Goal: Information Seeking & Learning: Find specific page/section

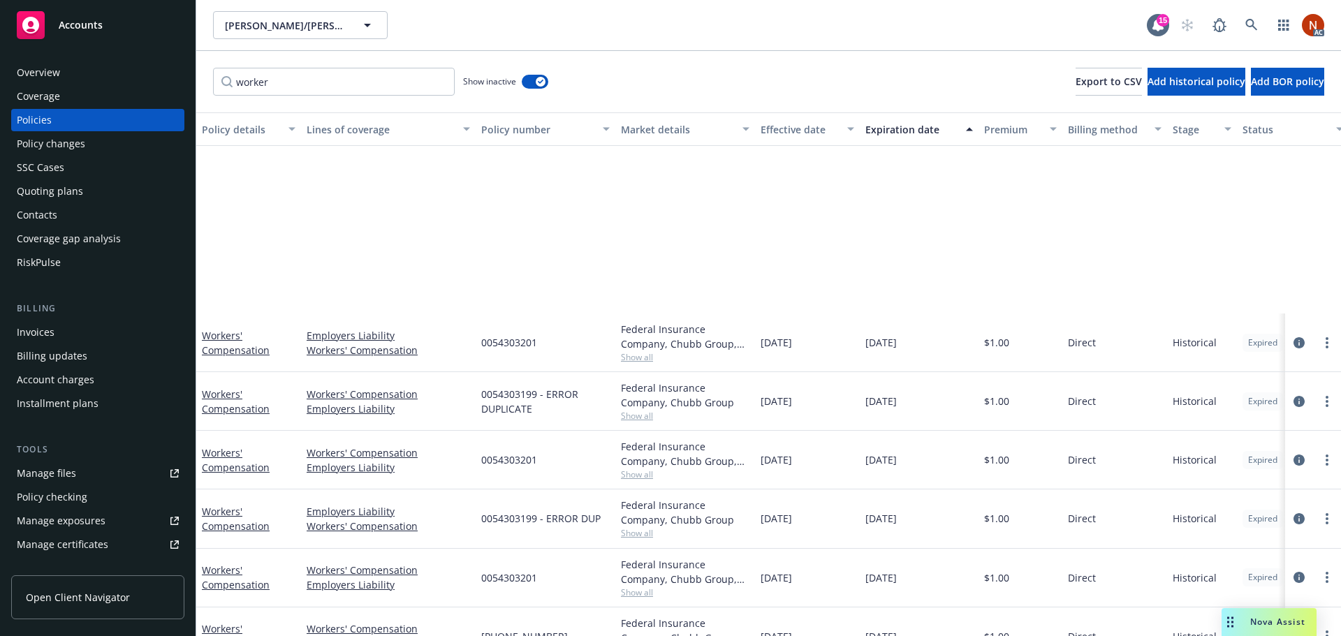
scroll to position [277, 0]
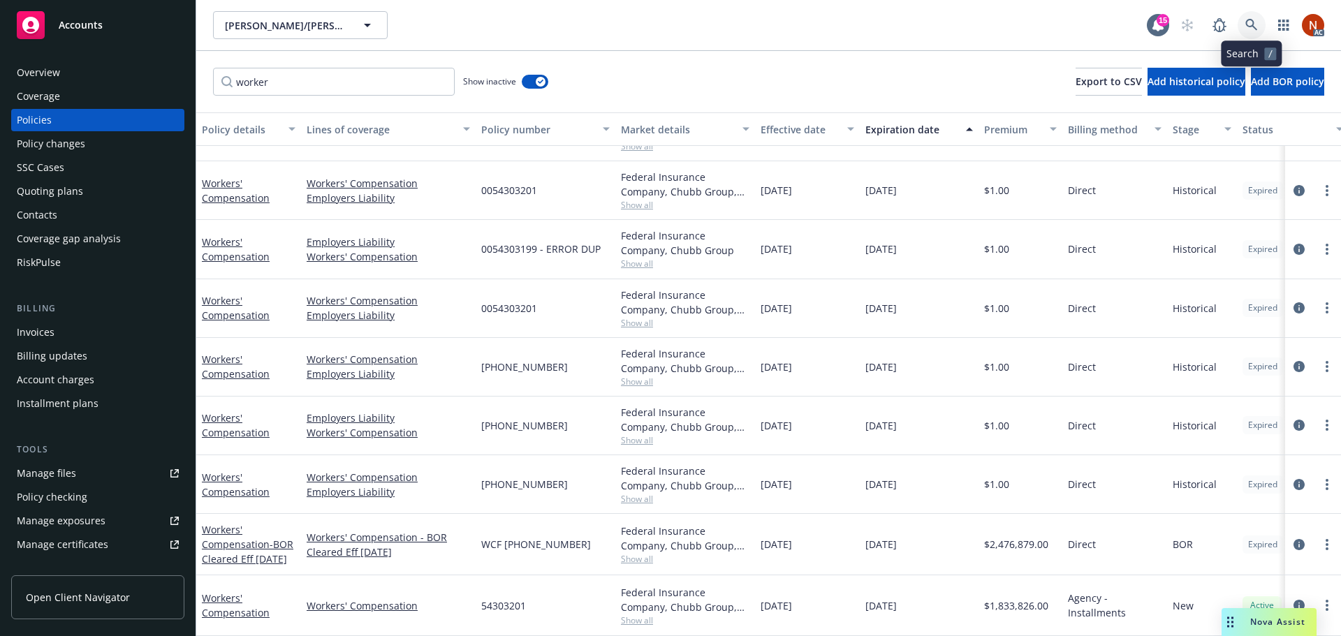
click at [1254, 22] on icon at bounding box center [1251, 25] width 13 height 13
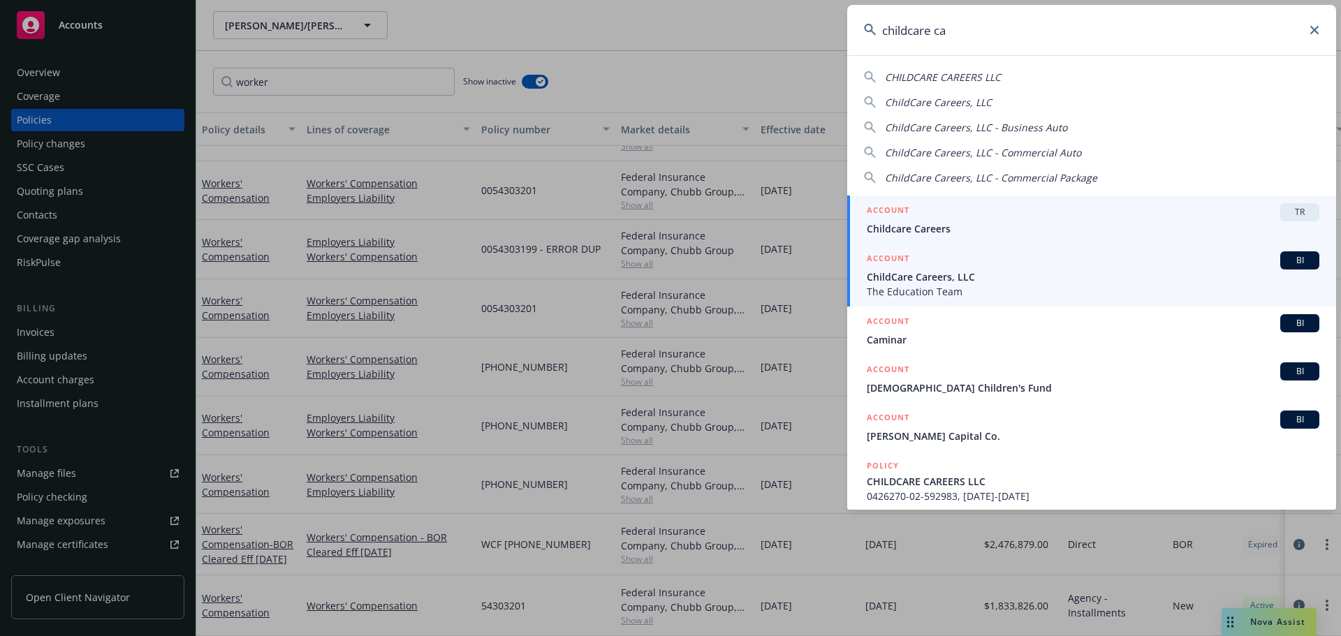
type input "childcare ca"
click at [1001, 269] on div "ACCOUNT BI" at bounding box center [1092, 260] width 452 height 18
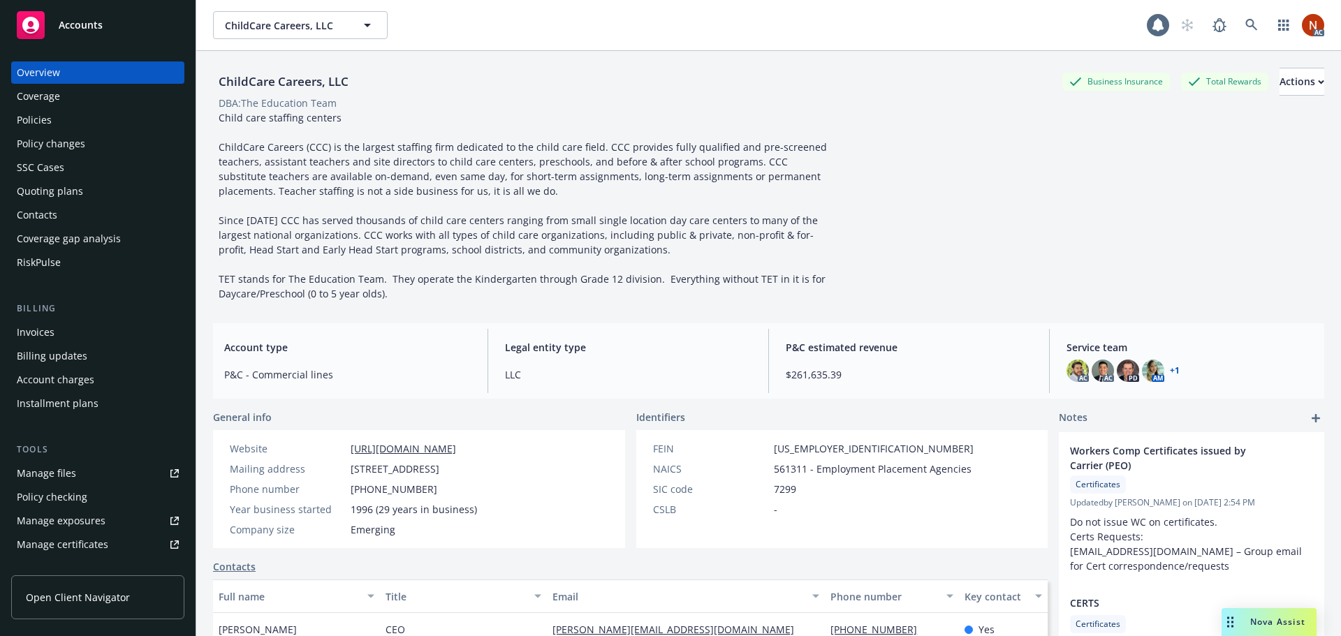
click at [92, 127] on div "Policies" at bounding box center [98, 120] width 162 height 22
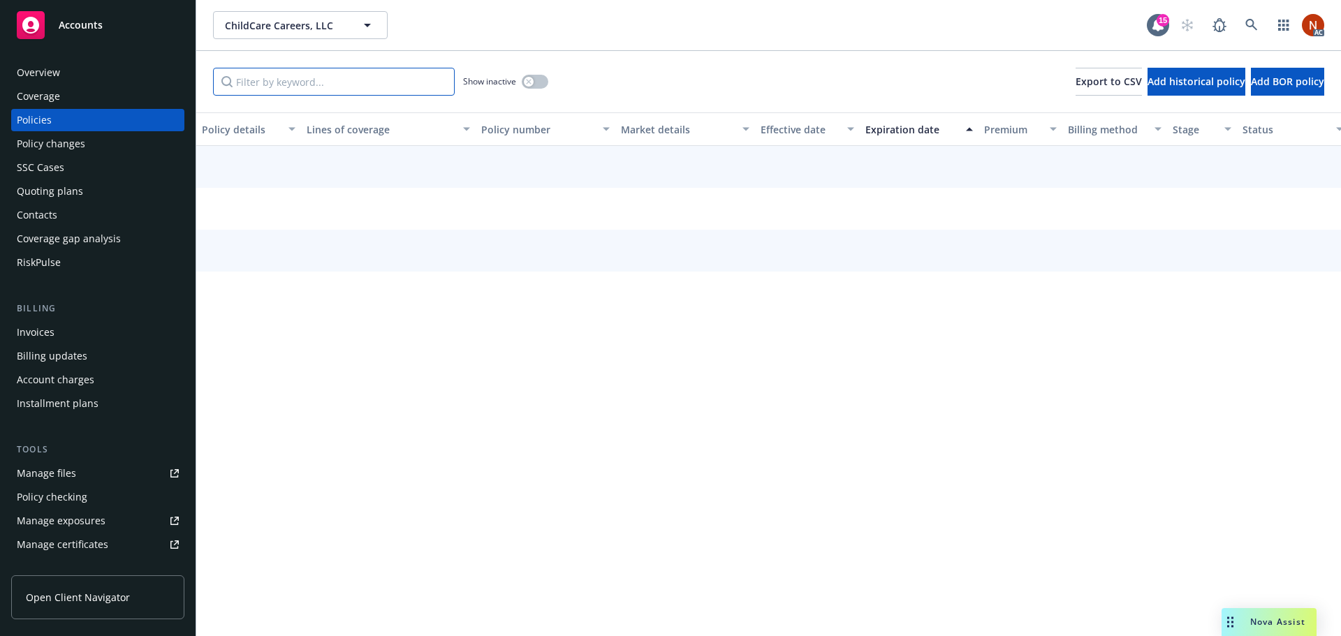
click at [316, 90] on input "Filter by keyword..." at bounding box center [334, 82] width 242 height 28
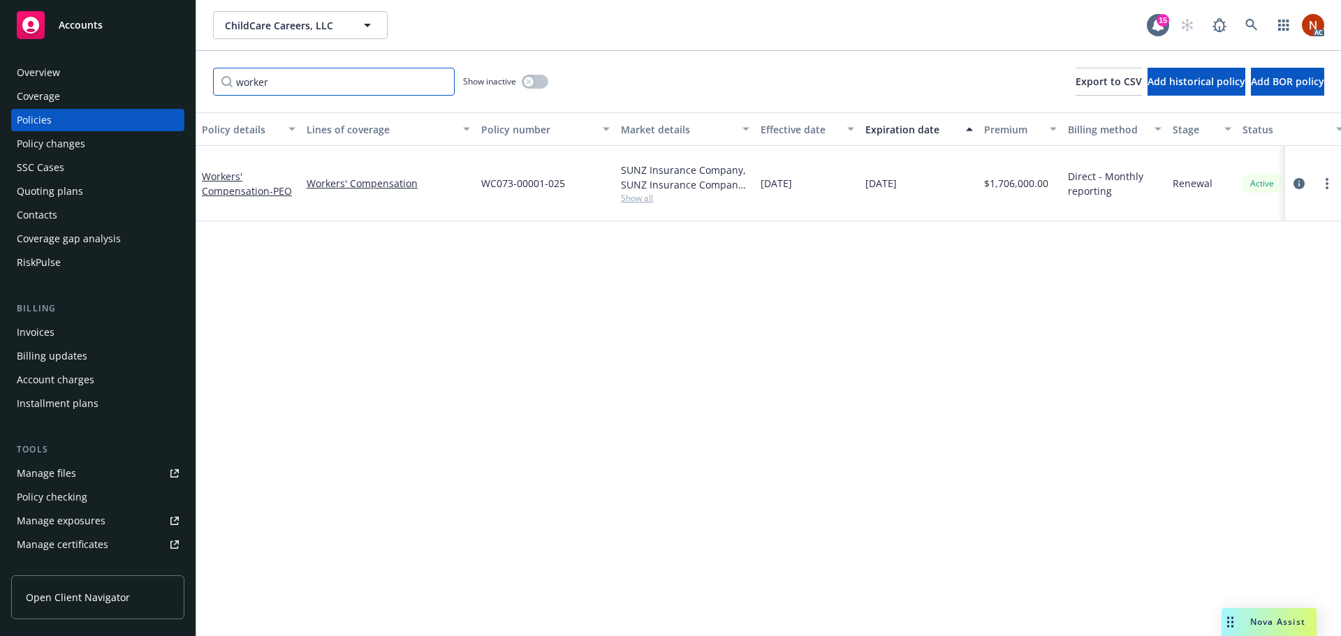
type input "worker"
drag, startPoint x: 582, startPoint y: 178, endPoint x: 469, endPoint y: 186, distance: 112.7
click at [469, 186] on div "Workers' Compensation - PEO Workers' Compensation WC073-00001-025 SUNZ Insuranc…" at bounding box center [870, 183] width 1348 height 75
copy div "WC073-00001-025"
click at [1246, 31] on link at bounding box center [1251, 25] width 28 height 28
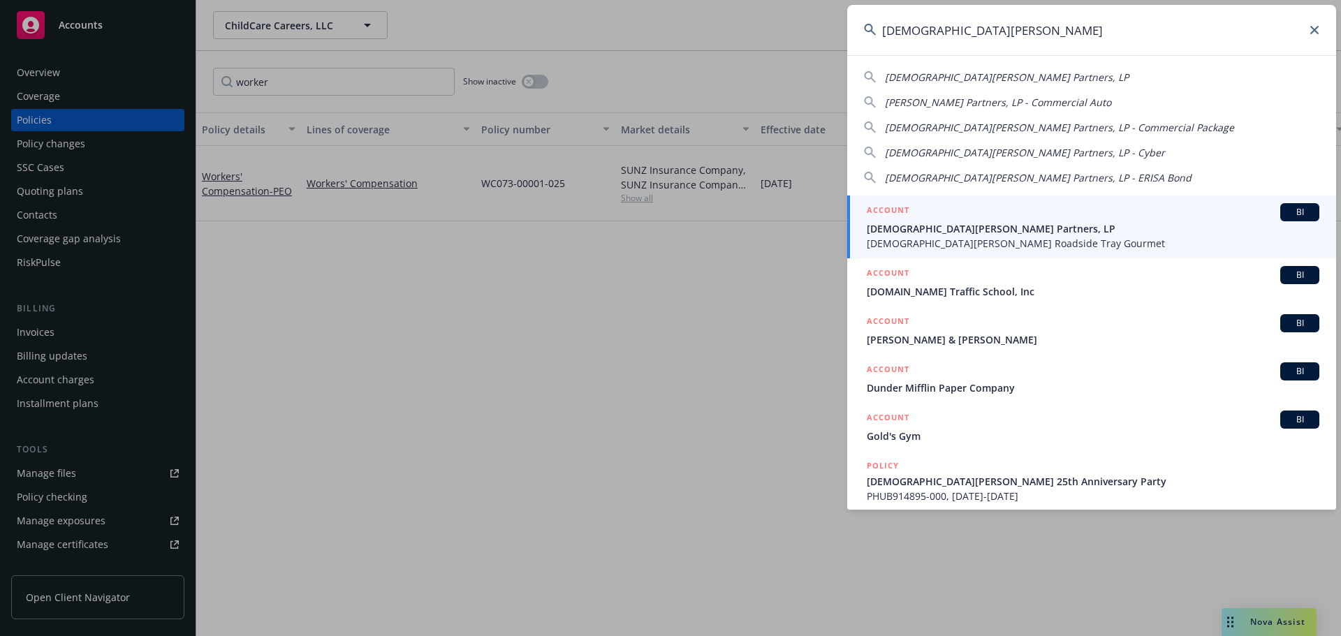
type input "[DEMOGRAPHIC_DATA][PERSON_NAME]"
click at [952, 226] on span "[DEMOGRAPHIC_DATA][PERSON_NAME] Partners, LP" at bounding box center [1092, 228] width 452 height 15
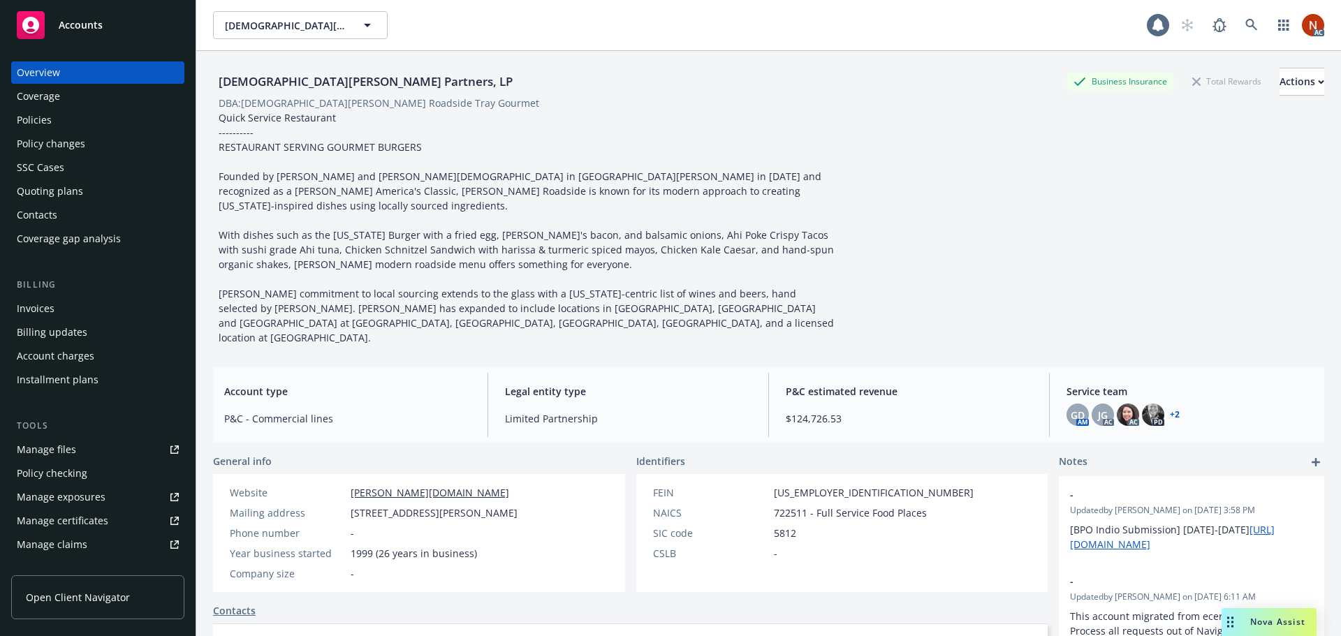
click at [53, 119] on div "Policies" at bounding box center [98, 120] width 162 height 22
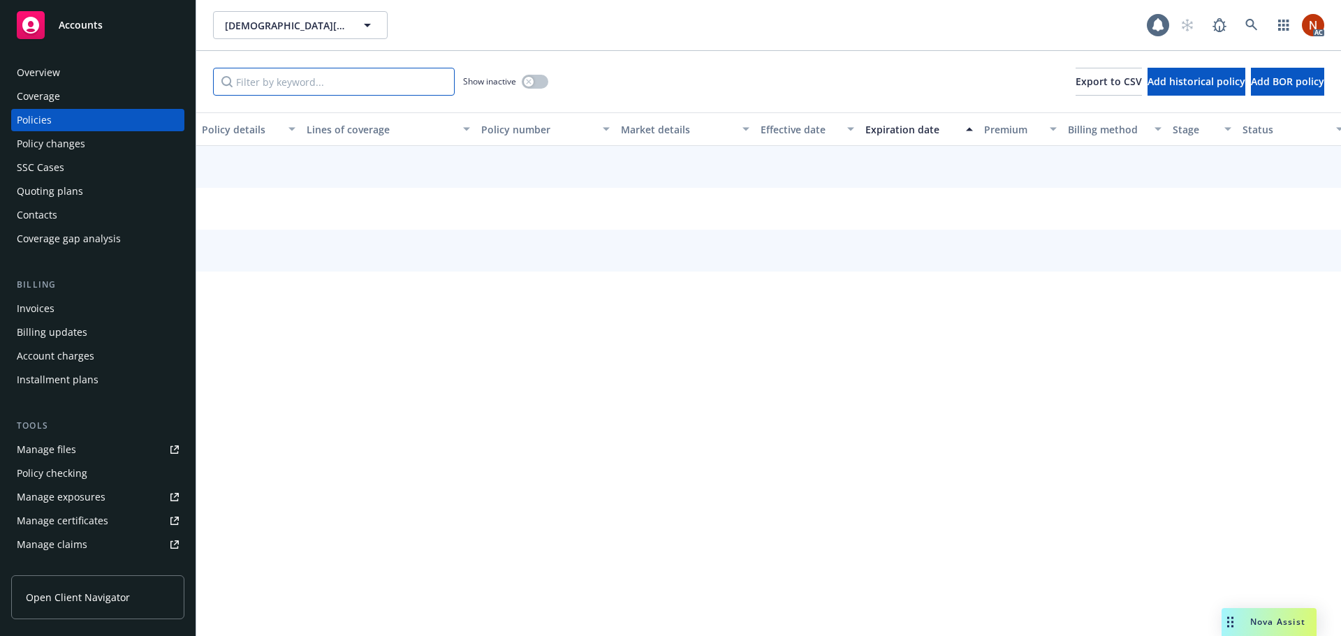
click at [305, 82] on input "Filter by keyword..." at bounding box center [334, 82] width 242 height 28
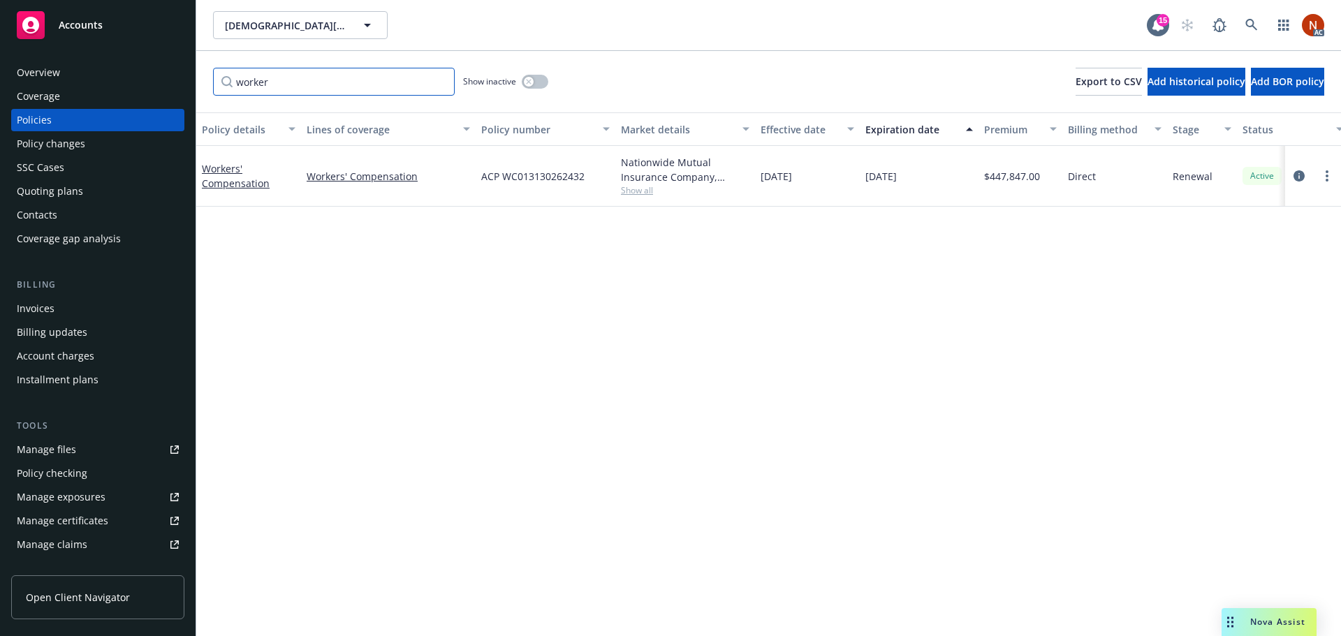
type input "worker"
click at [556, 75] on div "worker Show inactive Export to CSV Add historical policy Add BOR policy" at bounding box center [768, 81] width 1144 height 61
click at [540, 75] on button "button" at bounding box center [535, 82] width 27 height 14
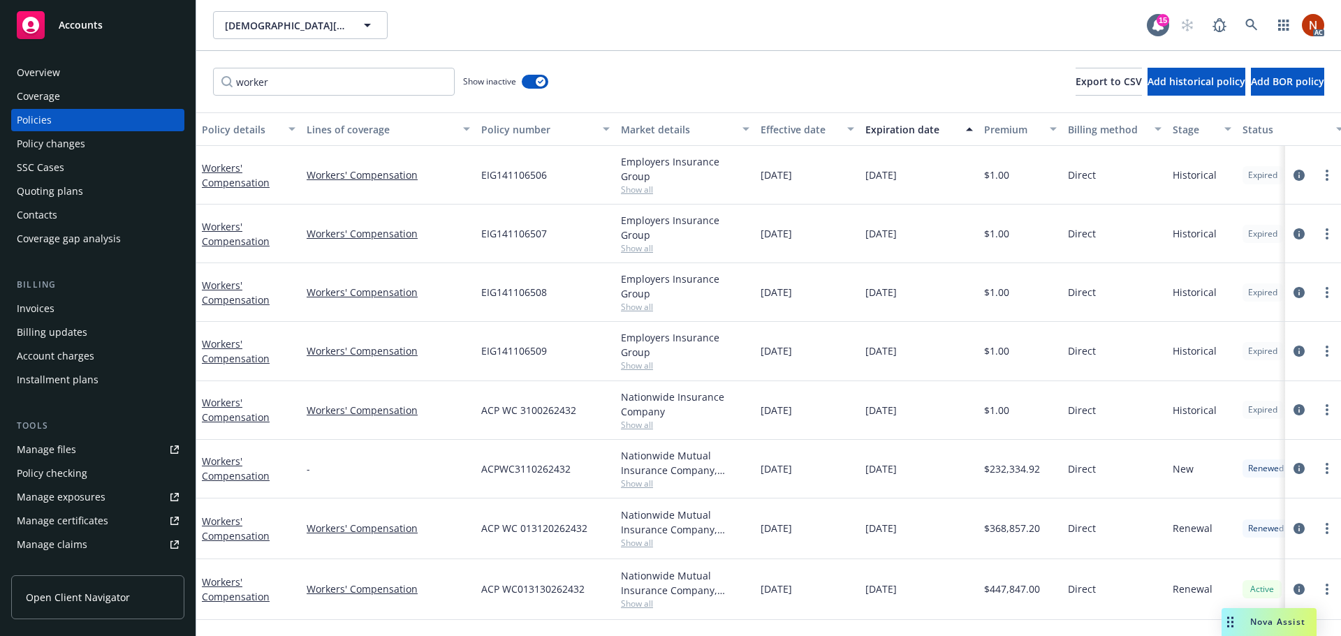
click at [802, 128] on div "Effective date" at bounding box center [799, 129] width 78 height 15
click at [654, 598] on span "Show all" at bounding box center [685, 604] width 128 height 12
click at [897, 462] on span "[DATE]" at bounding box center [880, 469] width 31 height 15
click at [641, 341] on div "Employers Insurance Group Show all" at bounding box center [685, 350] width 128 height 41
click at [642, 360] on span "Show all" at bounding box center [685, 366] width 128 height 12
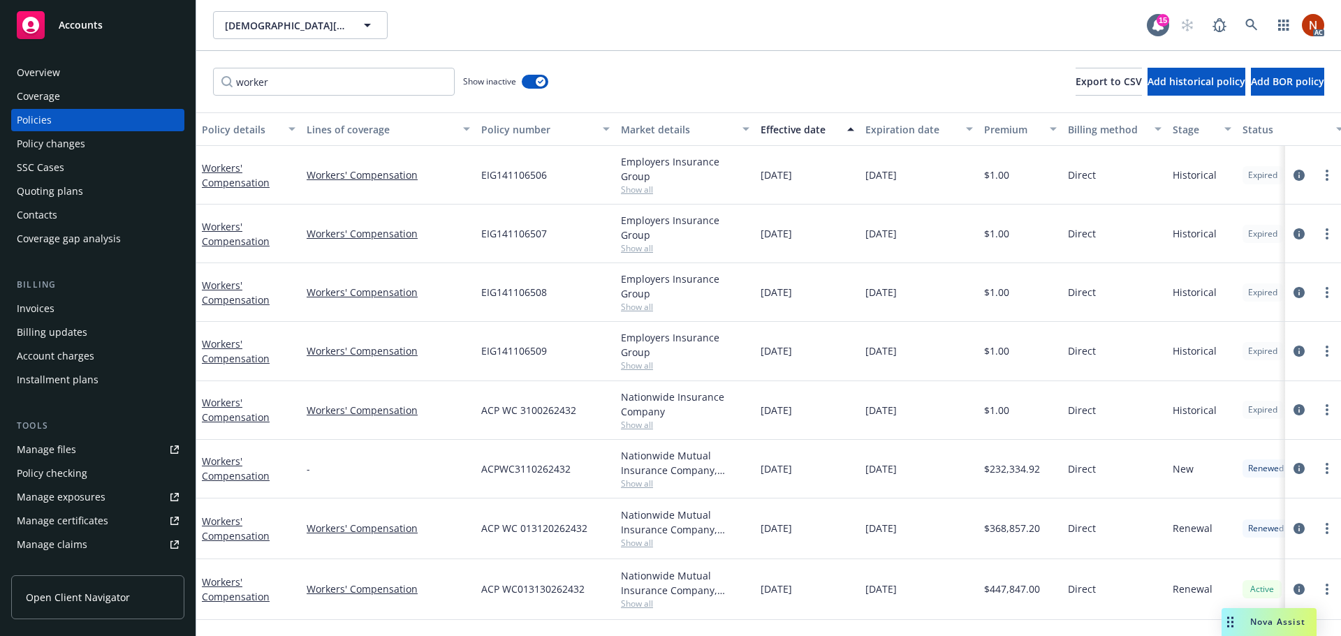
click at [639, 301] on span "Show all" at bounding box center [685, 307] width 128 height 12
click at [642, 242] on span "Show all" at bounding box center [685, 248] width 128 height 12
click at [630, 598] on span "Show all" at bounding box center [685, 604] width 128 height 12
click at [1247, 23] on icon at bounding box center [1251, 25] width 13 height 13
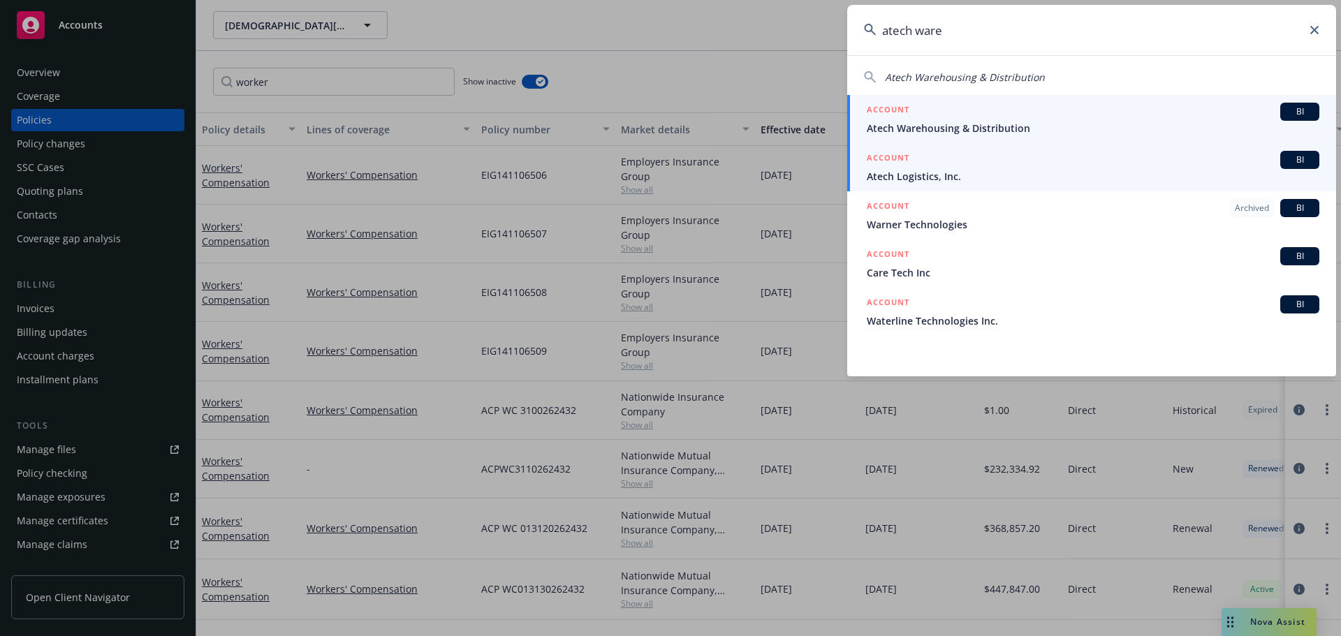
type input "atech ware"
click at [1010, 117] on div "ACCOUNT BI" at bounding box center [1092, 112] width 452 height 18
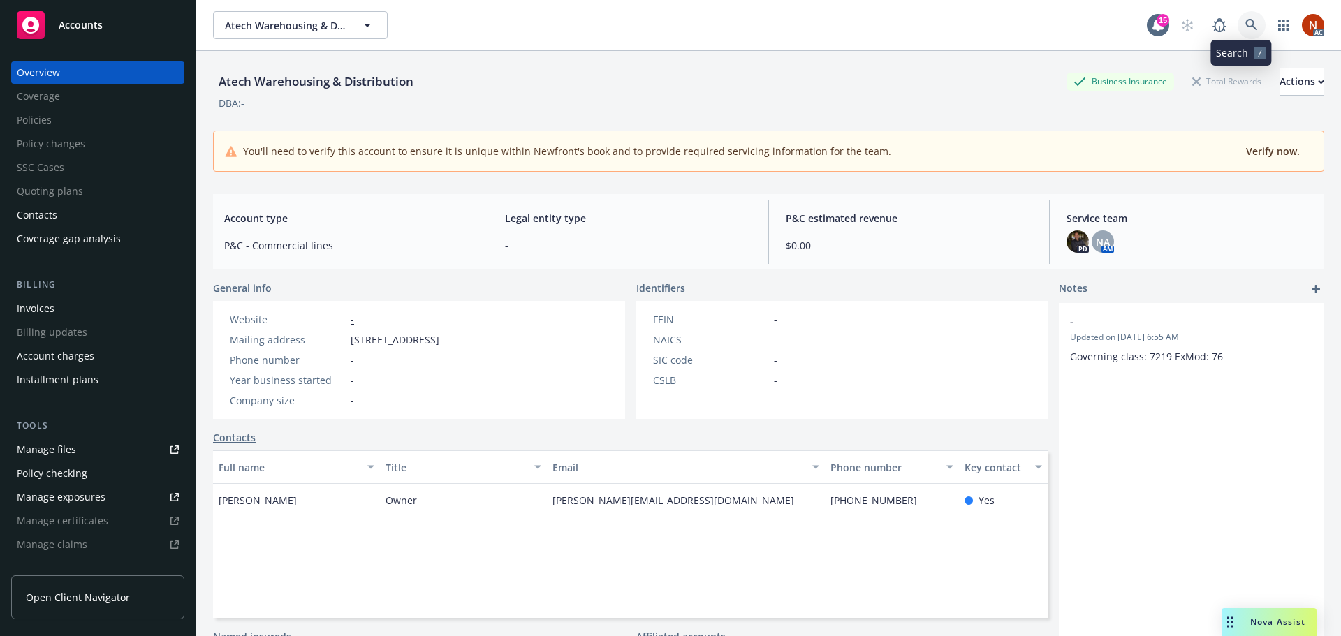
click at [1245, 25] on icon at bounding box center [1251, 25] width 12 height 12
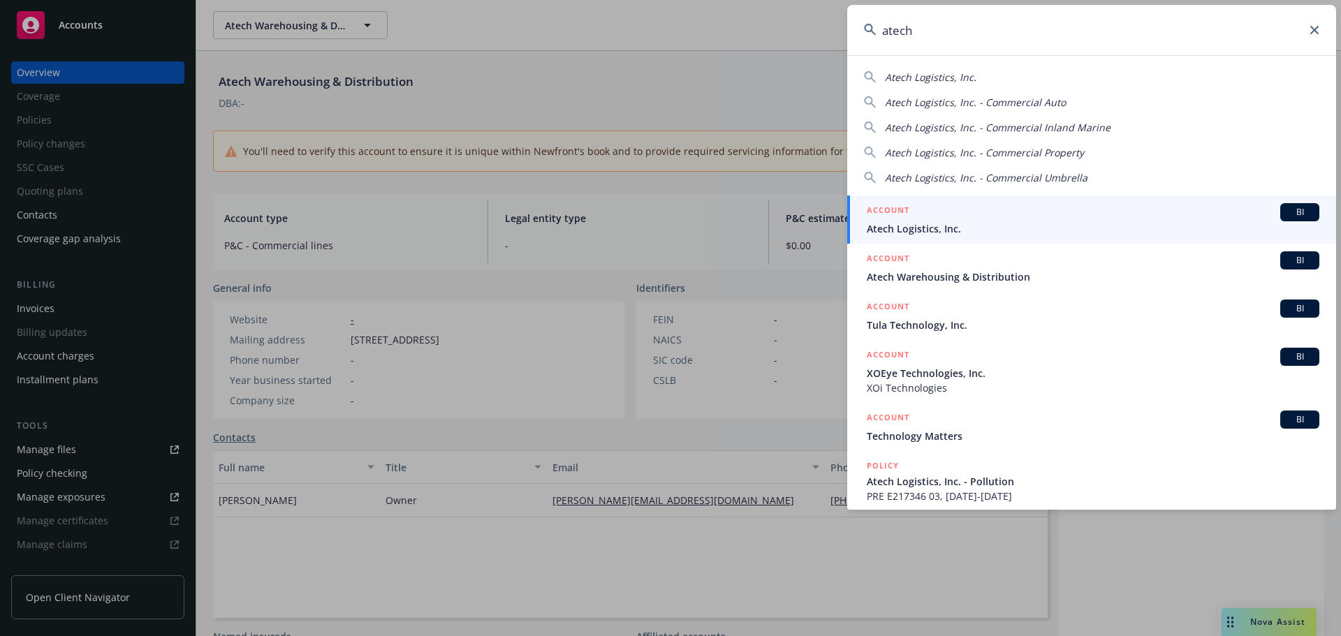
type input "atech"
click at [1084, 224] on span "Atech Logistics, Inc." at bounding box center [1092, 228] width 452 height 15
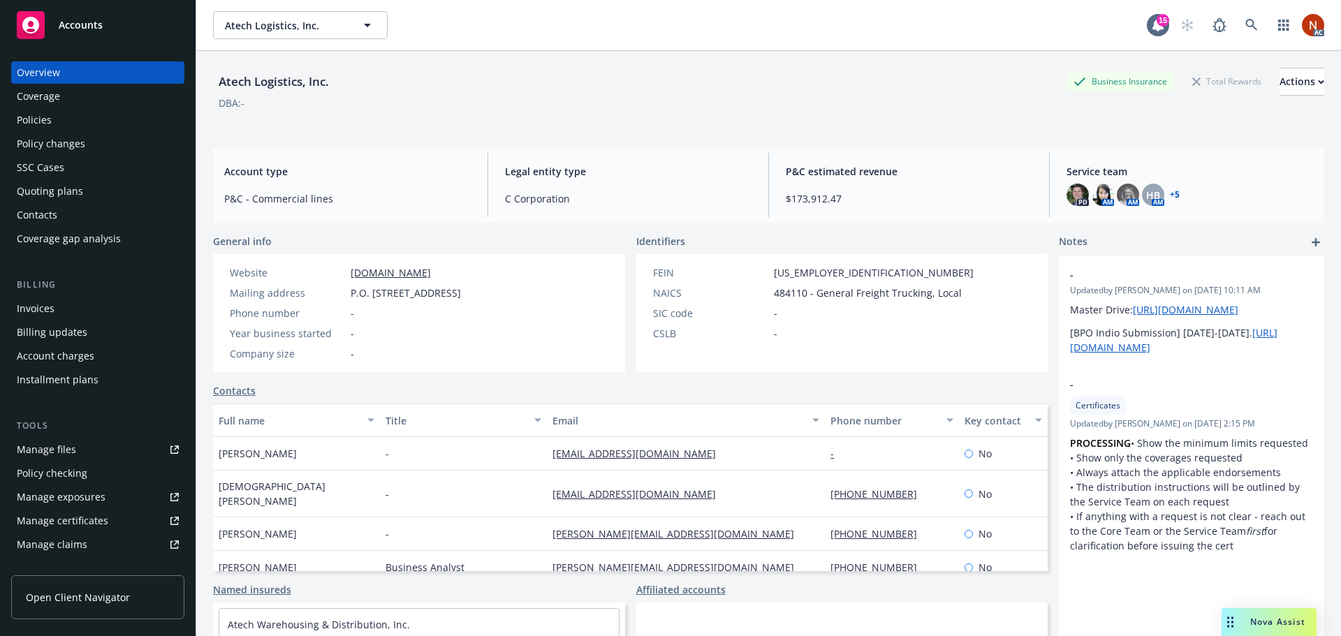
click at [57, 122] on div "Policies" at bounding box center [98, 120] width 162 height 22
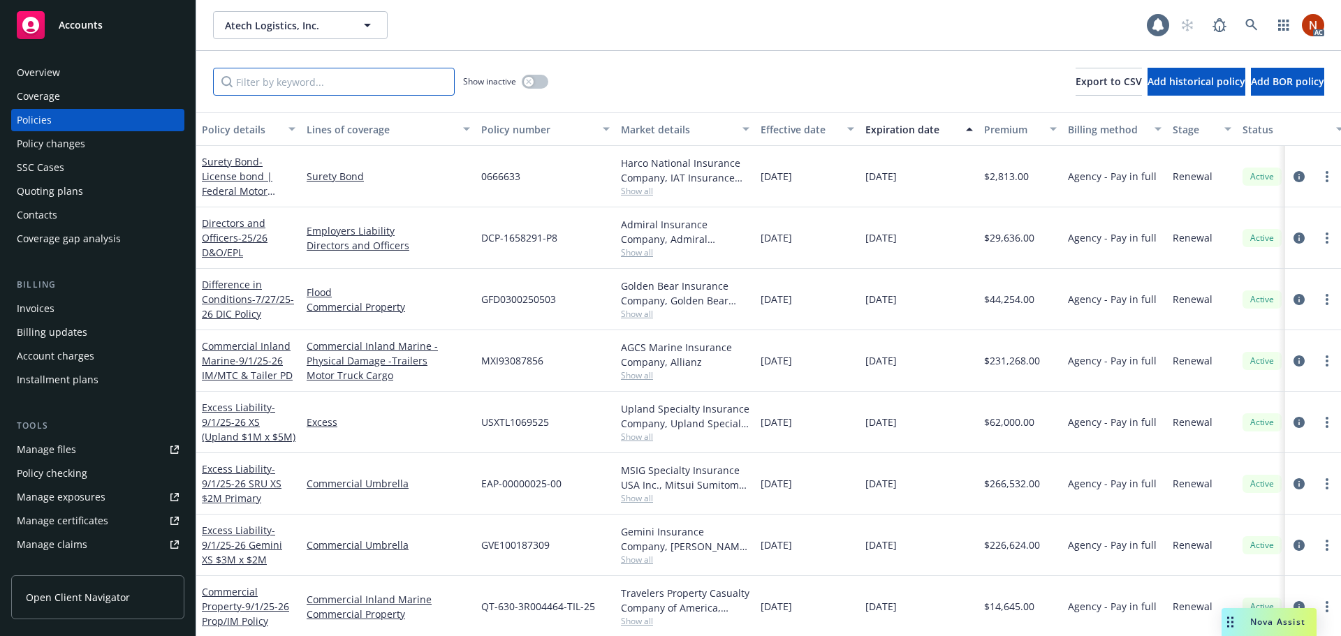
click at [327, 80] on input "Filter by keyword..." at bounding box center [334, 82] width 242 height 28
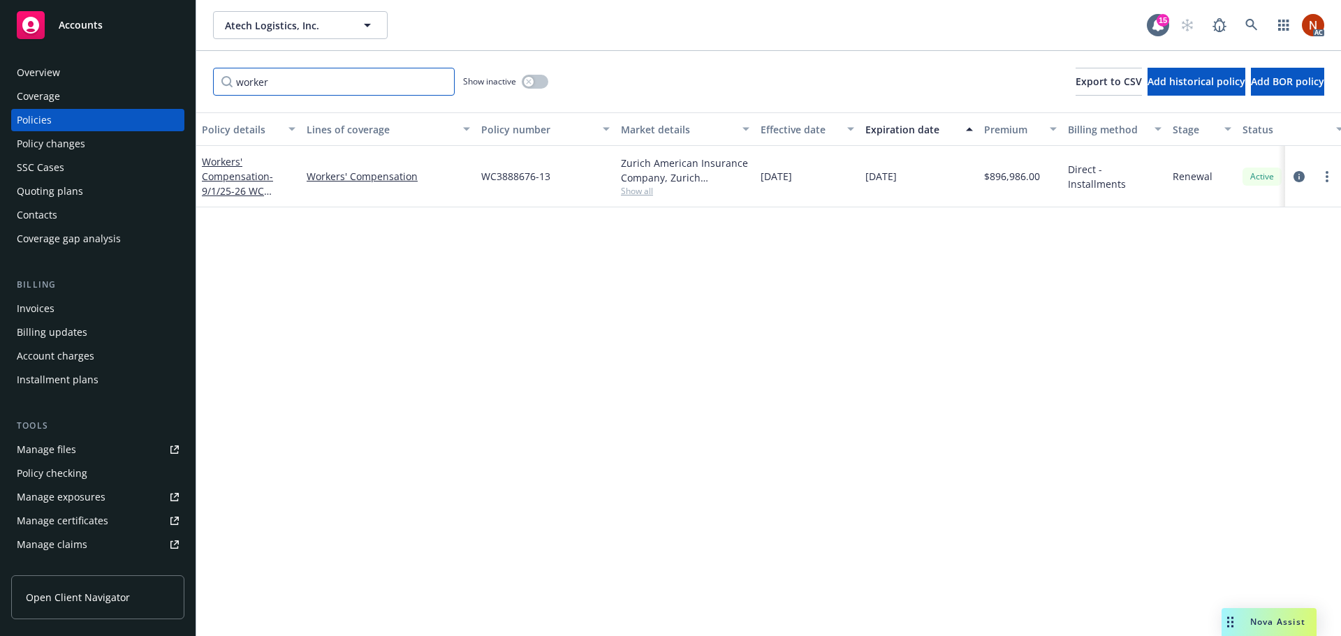
type input "worker"
click at [535, 80] on button "button" at bounding box center [535, 82] width 27 height 14
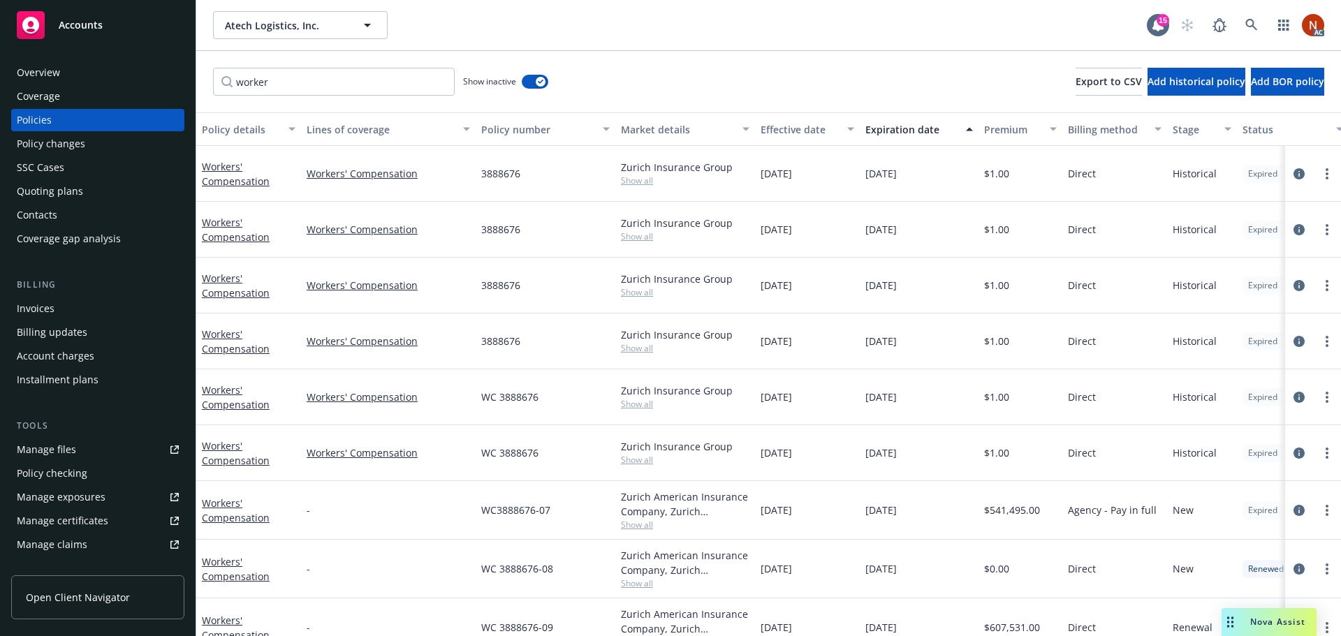
click at [76, 82] on div "Overview" at bounding box center [98, 72] width 162 height 22
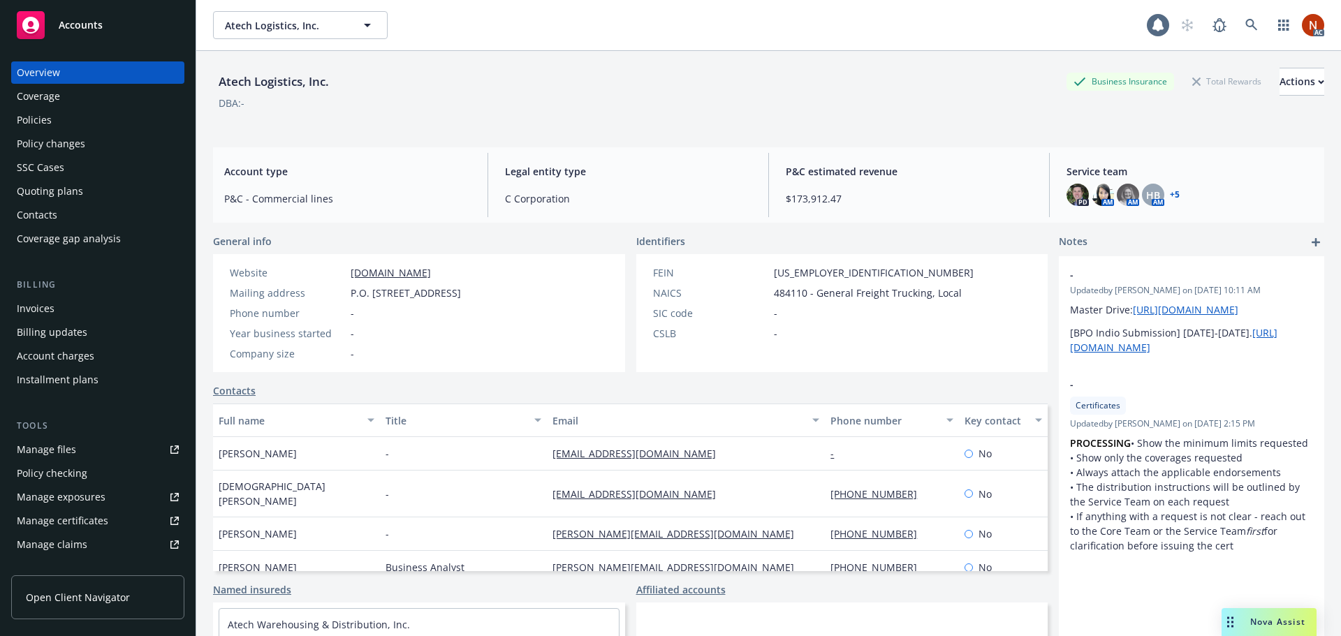
click at [75, 75] on div "Overview" at bounding box center [98, 72] width 162 height 22
click at [59, 124] on div "Policies" at bounding box center [98, 120] width 162 height 22
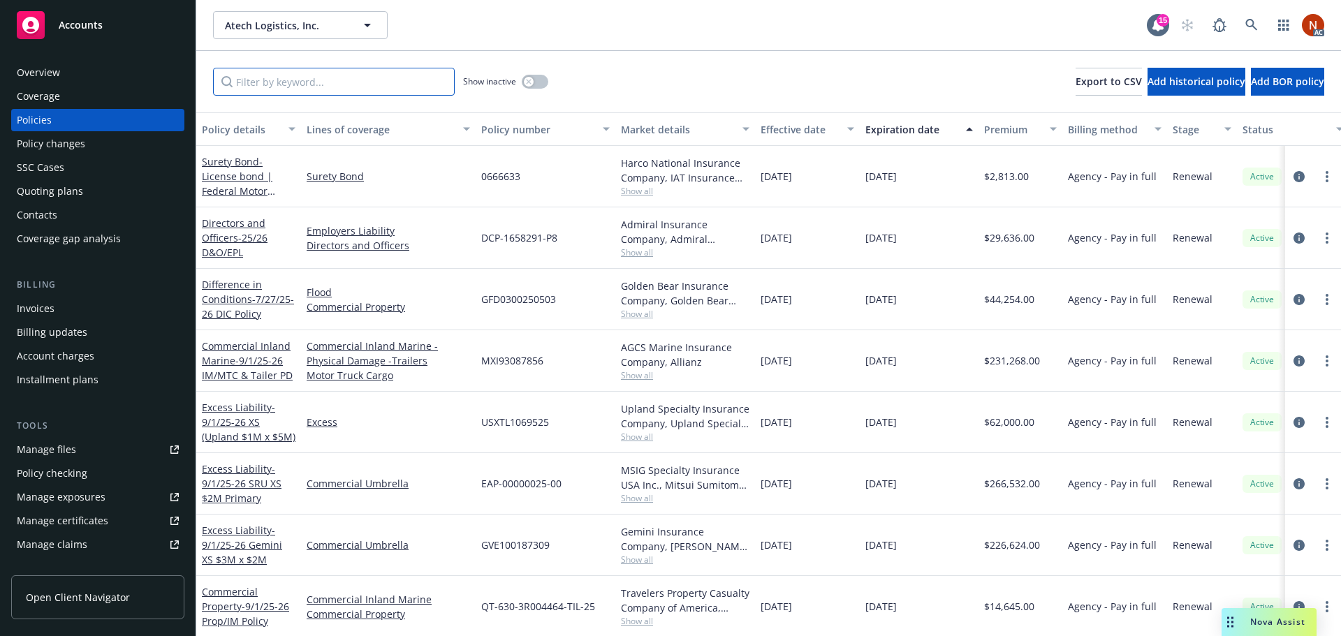
click at [276, 81] on input "Filter by keyword..." at bounding box center [334, 82] width 242 height 28
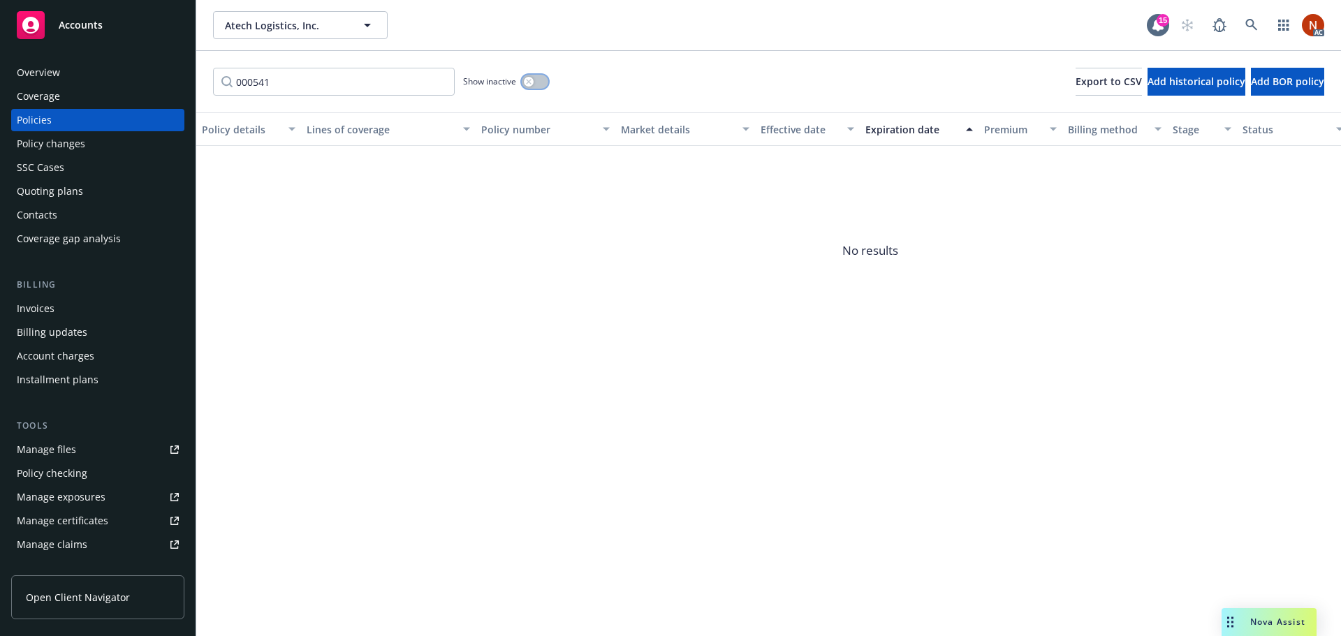
click at [538, 79] on button "button" at bounding box center [535, 82] width 27 height 14
drag, startPoint x: 371, startPoint y: 84, endPoint x: 142, endPoint y: 81, distance: 229.7
click at [142, 81] on div "Accounts Overview Coverage Policies Policy changes SSC Cases Quoting plans Cont…" at bounding box center [670, 318] width 1341 height 636
type input "iwlaic"
click at [1261, 22] on link at bounding box center [1251, 25] width 28 height 28
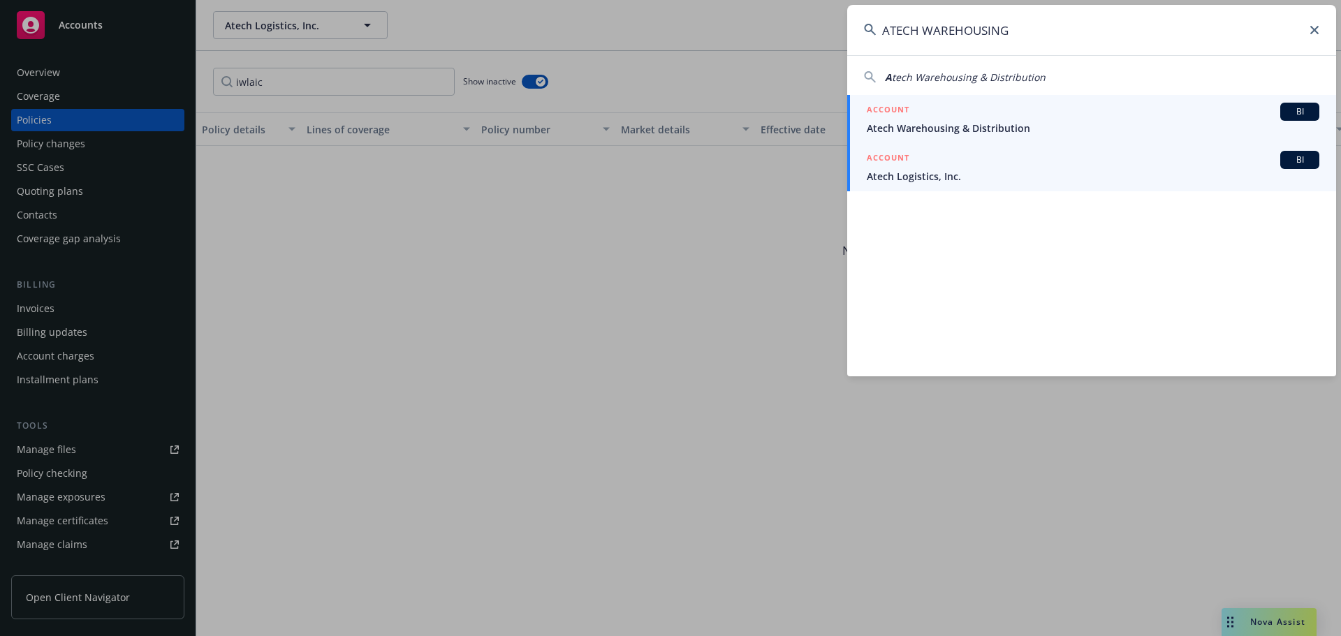
type input "ATECH WAREHOUSING"
click at [993, 161] on div "ACCOUNT BI" at bounding box center [1092, 160] width 452 height 18
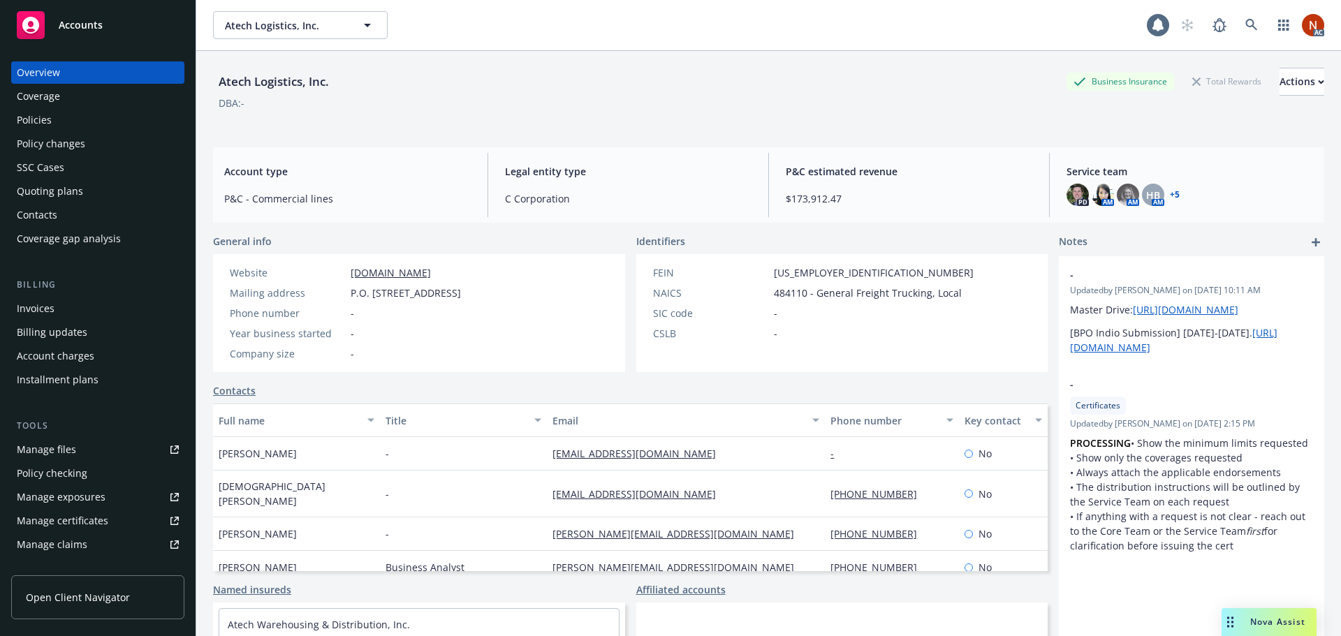
click at [77, 123] on div "Policies" at bounding box center [98, 120] width 162 height 22
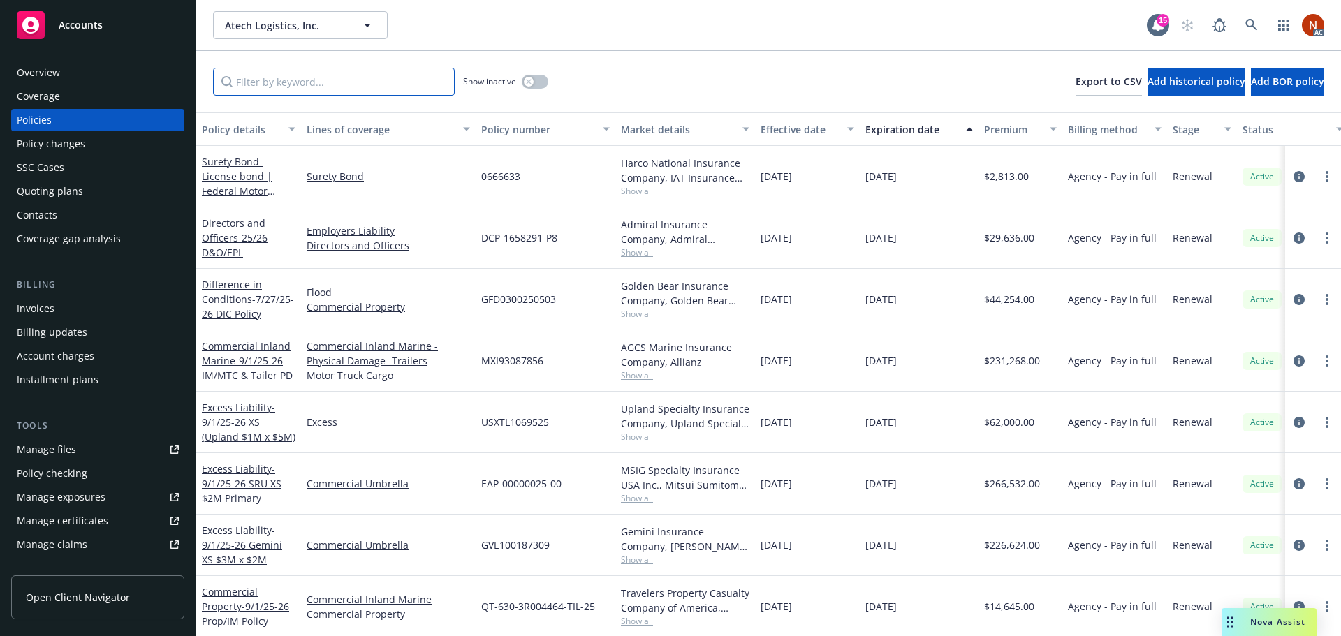
click at [274, 84] on input "Filter by keyword..." at bounding box center [334, 82] width 242 height 28
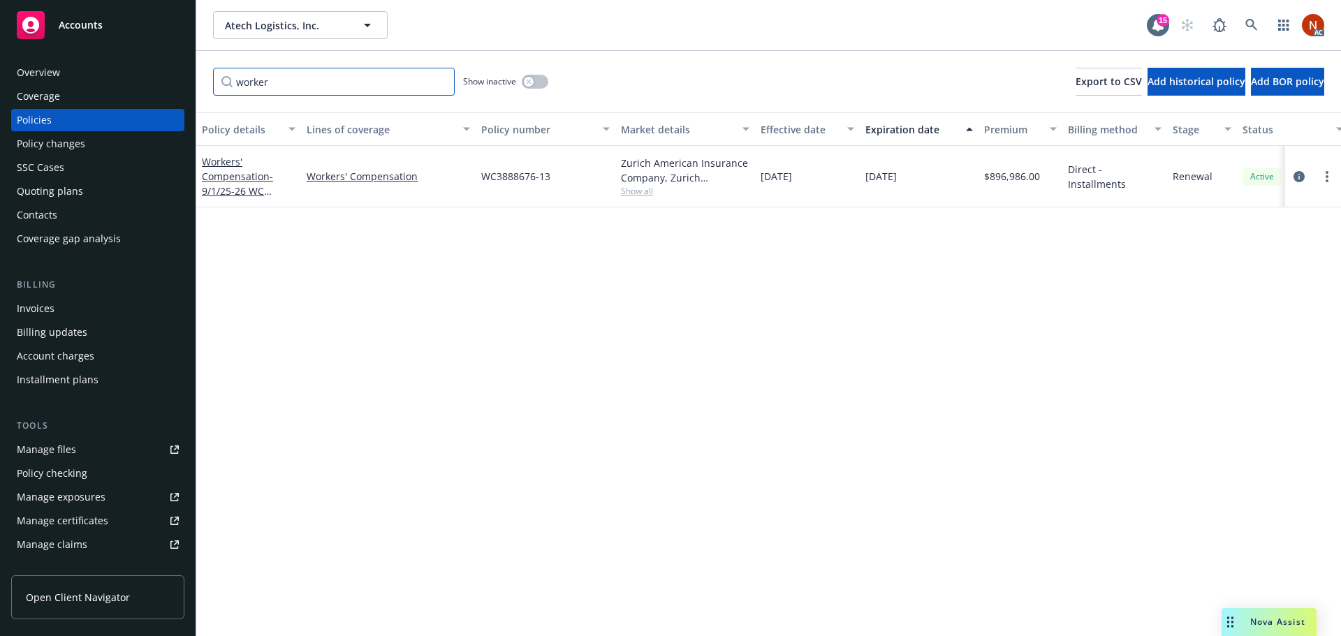
type input "worker"
click at [531, 85] on div "button" at bounding box center [529, 82] width 10 height 10
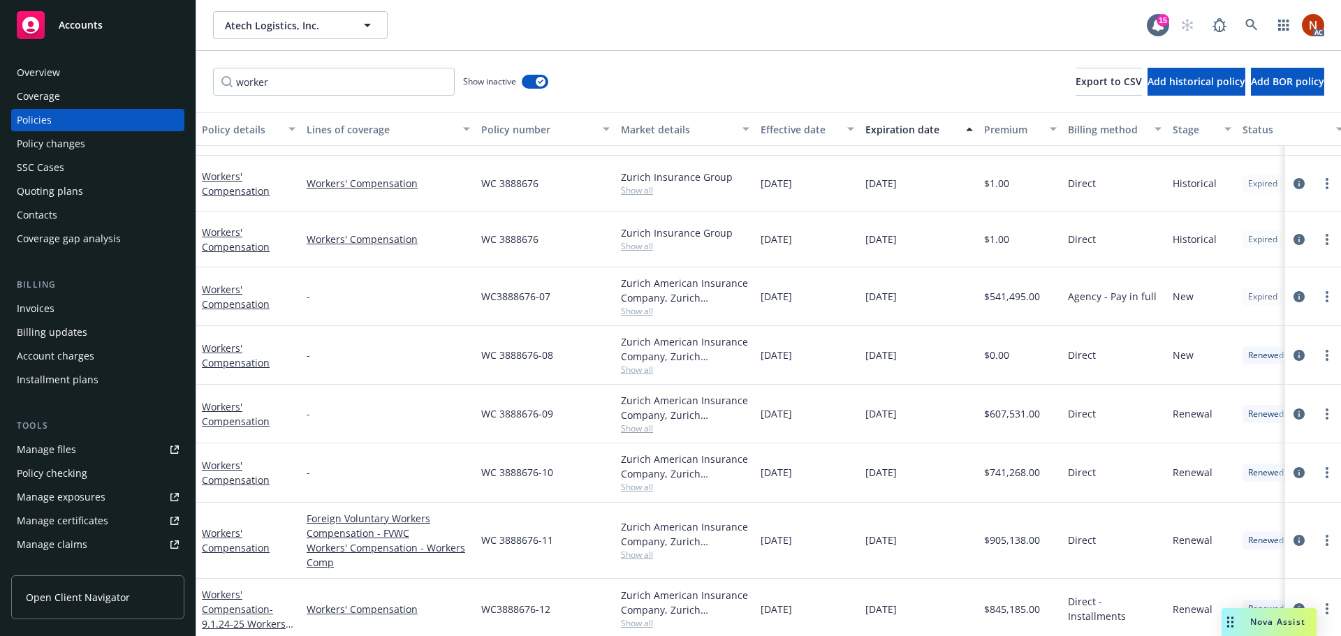
scroll to position [290, 0]
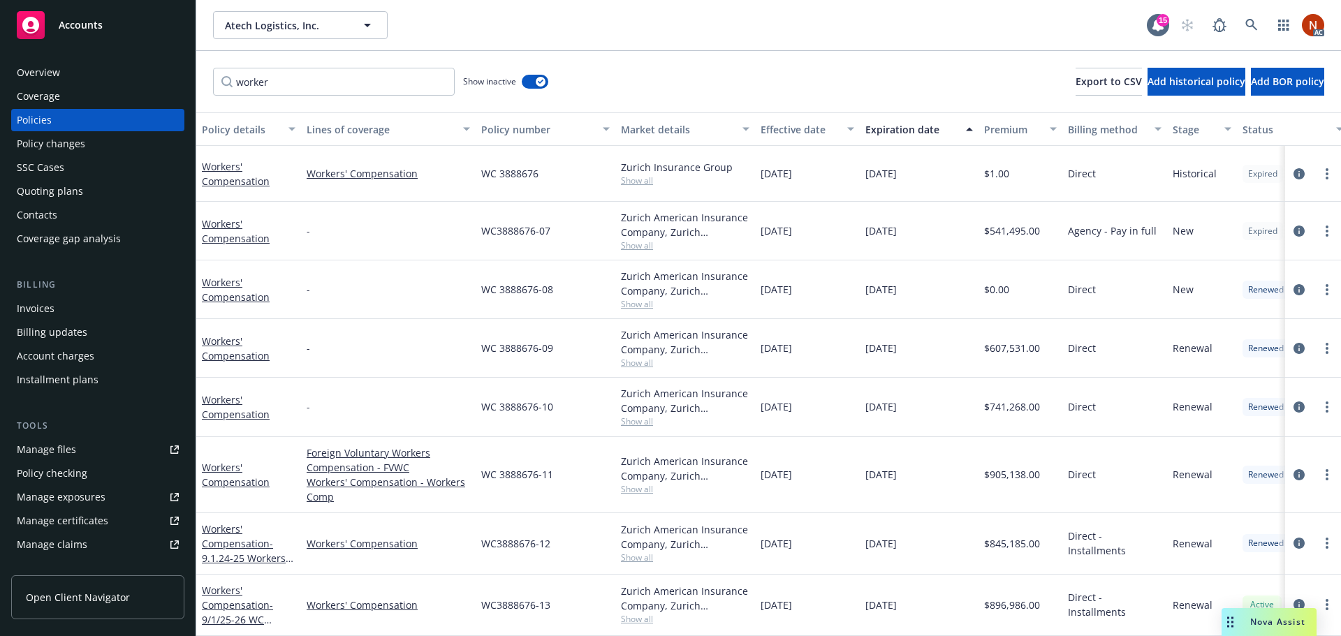
click at [70, 215] on div "Contacts" at bounding box center [98, 215] width 162 height 22
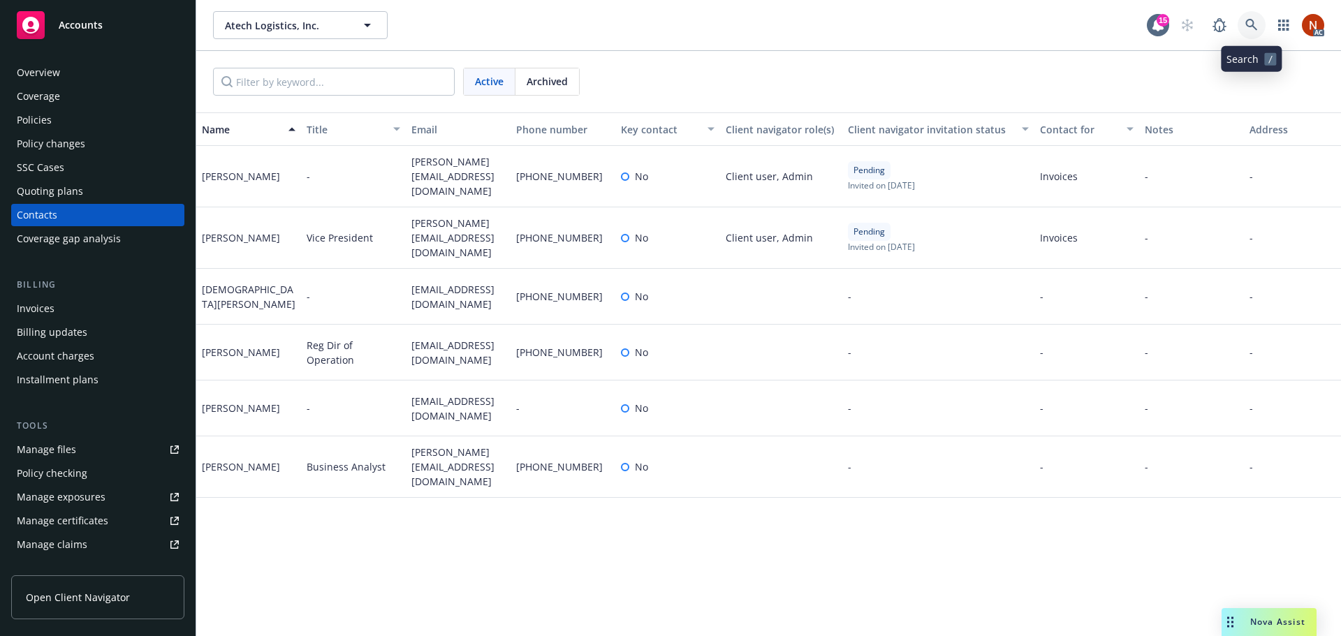
click at [1252, 28] on icon at bounding box center [1251, 25] width 13 height 13
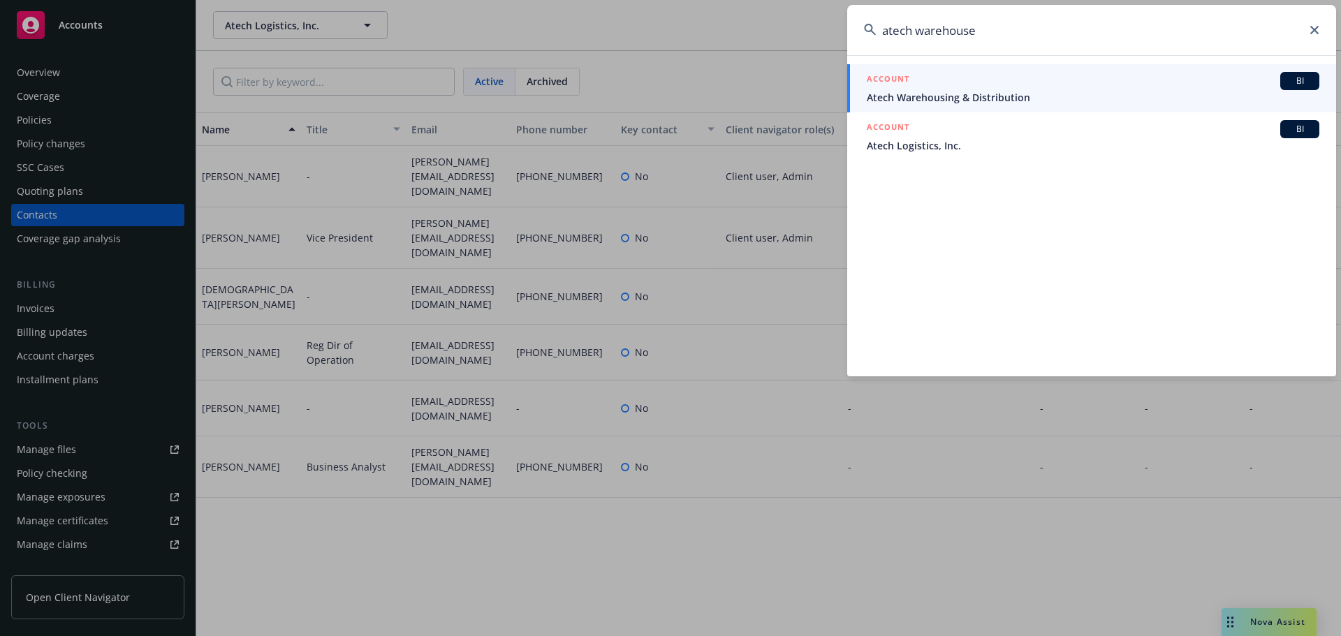
type input "atech warehouse"
click at [1034, 94] on span "Atech Warehousing & Distribution" at bounding box center [1092, 97] width 452 height 15
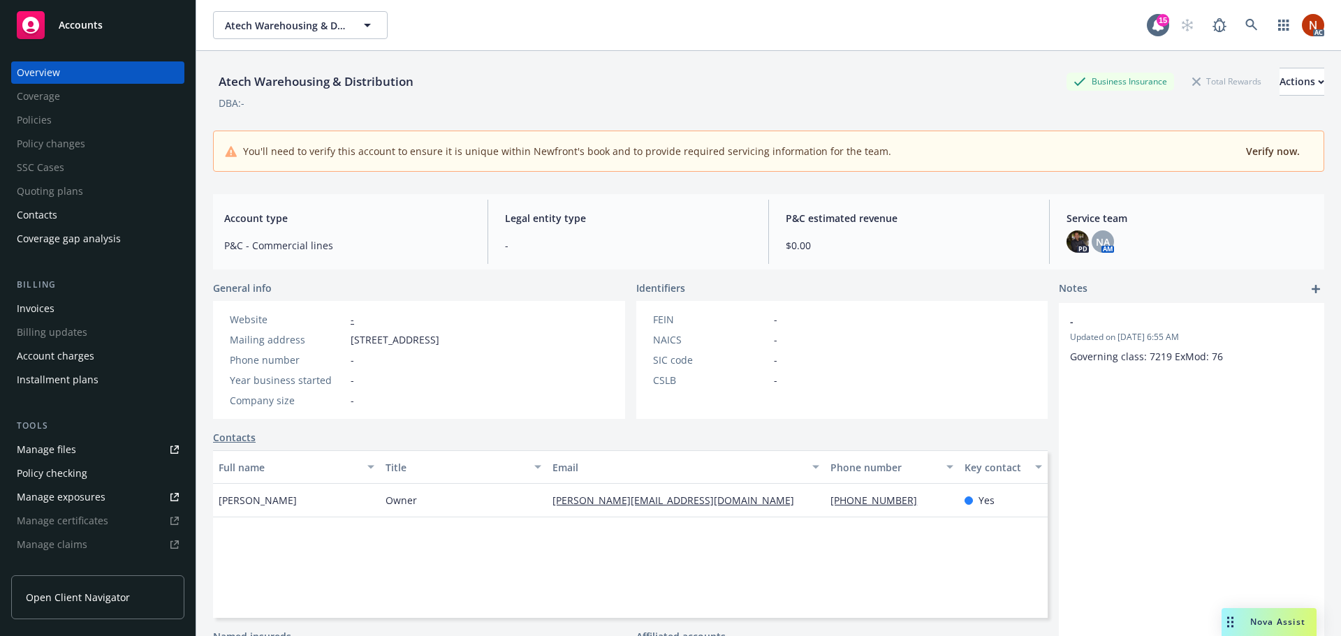
click at [89, 213] on div "Contacts" at bounding box center [98, 215] width 162 height 22
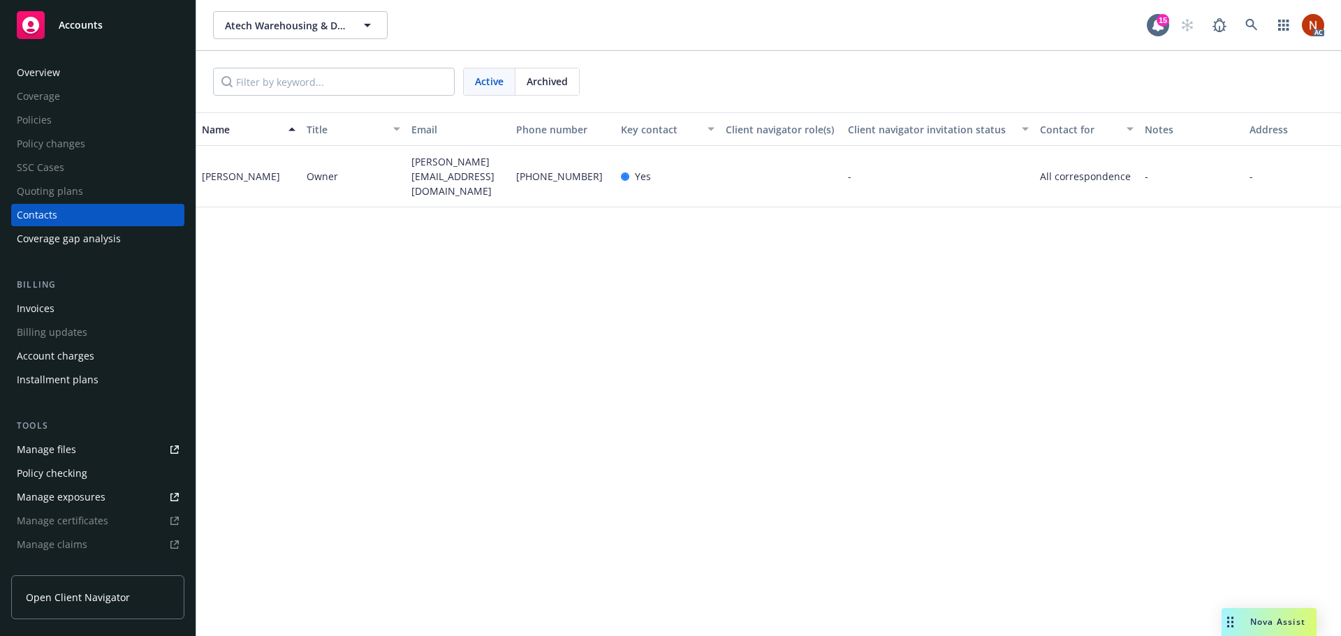
click at [71, 75] on div "Overview" at bounding box center [98, 72] width 162 height 22
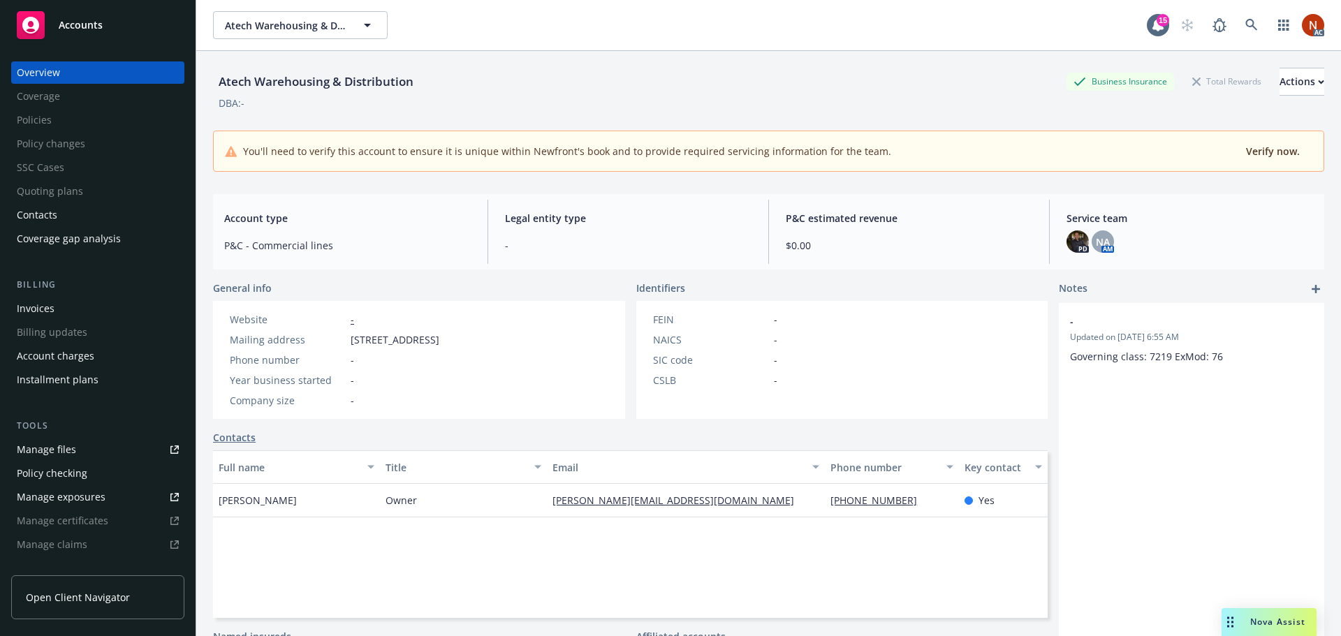
scroll to position [274, 0]
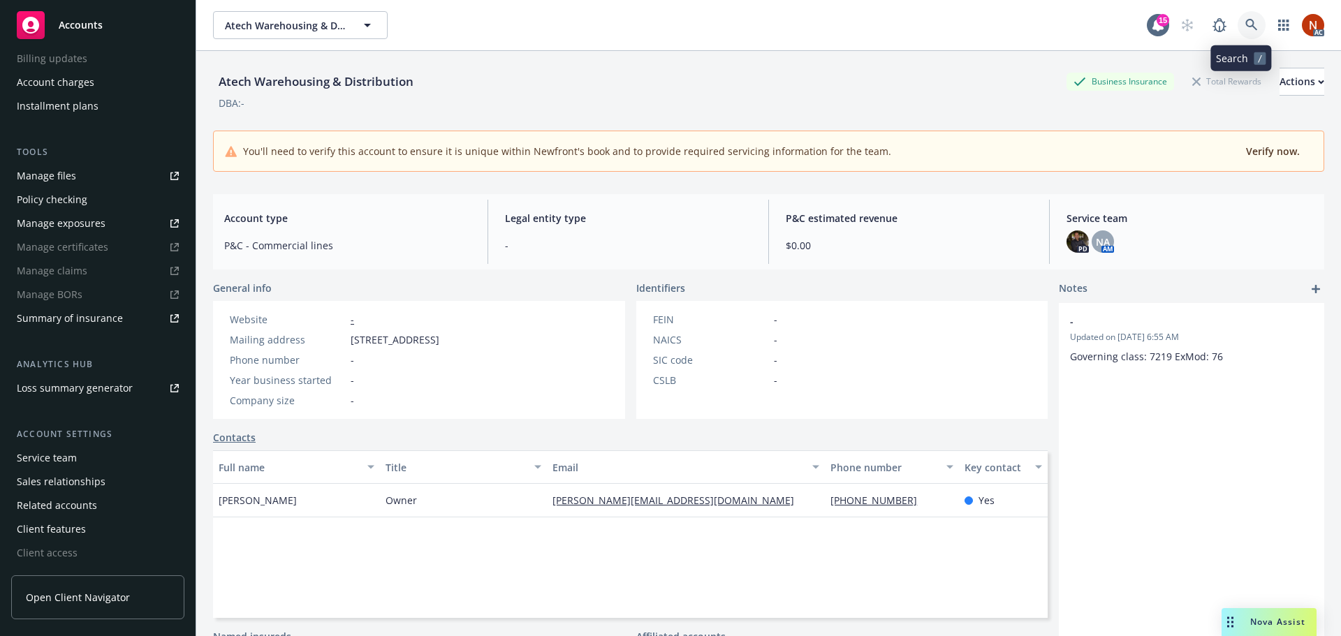
click at [1245, 29] on icon at bounding box center [1251, 25] width 13 height 13
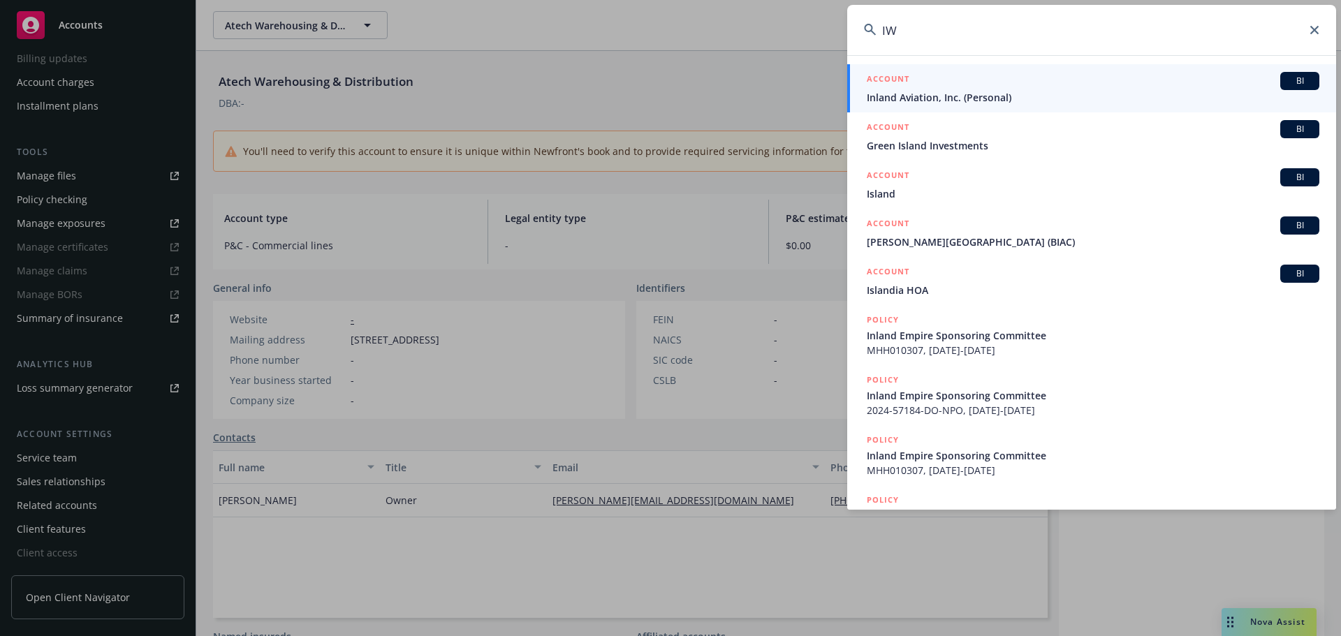
type input "I"
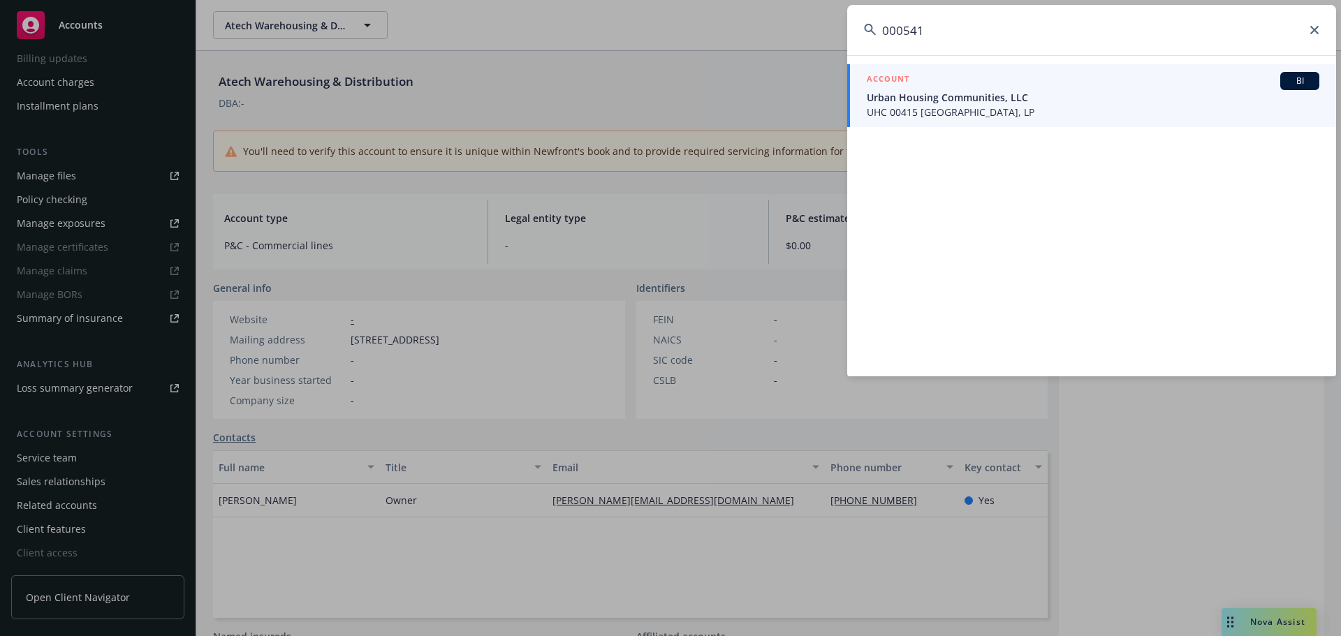
type input "000541"
click at [1079, 107] on span "UHC 00415 [GEOGRAPHIC_DATA], LP" at bounding box center [1092, 112] width 452 height 15
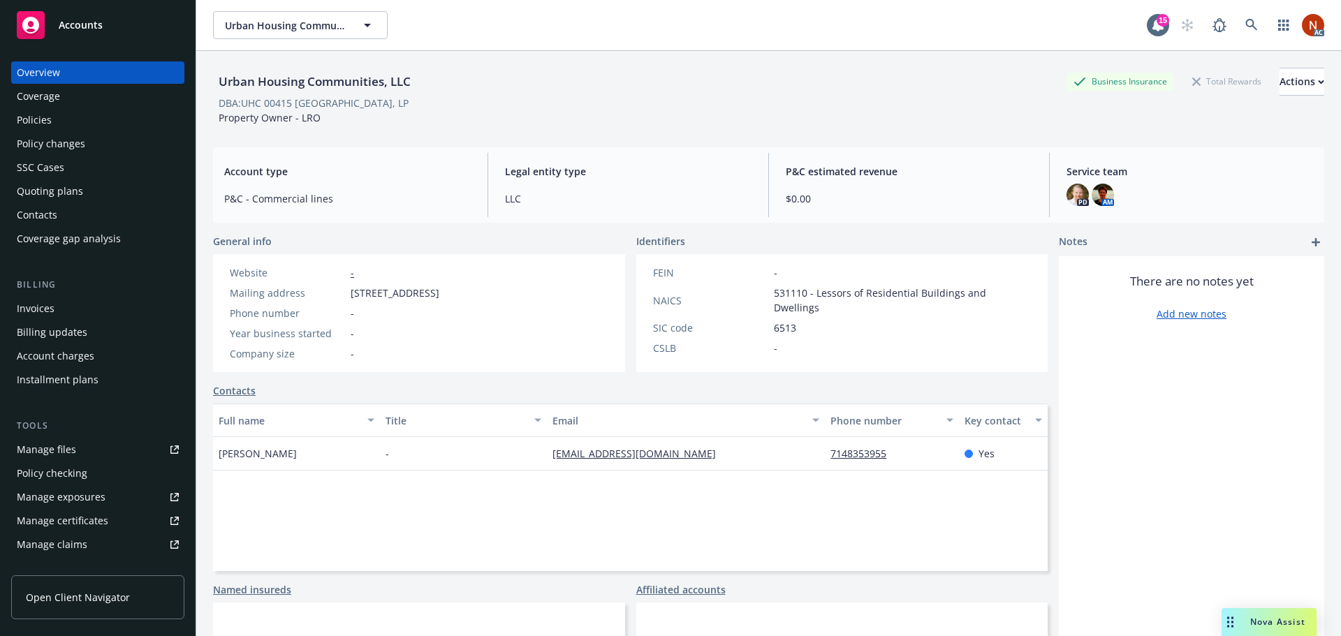
click at [45, 118] on div "Policies" at bounding box center [34, 120] width 35 height 22
